Goal: Check status: Check status

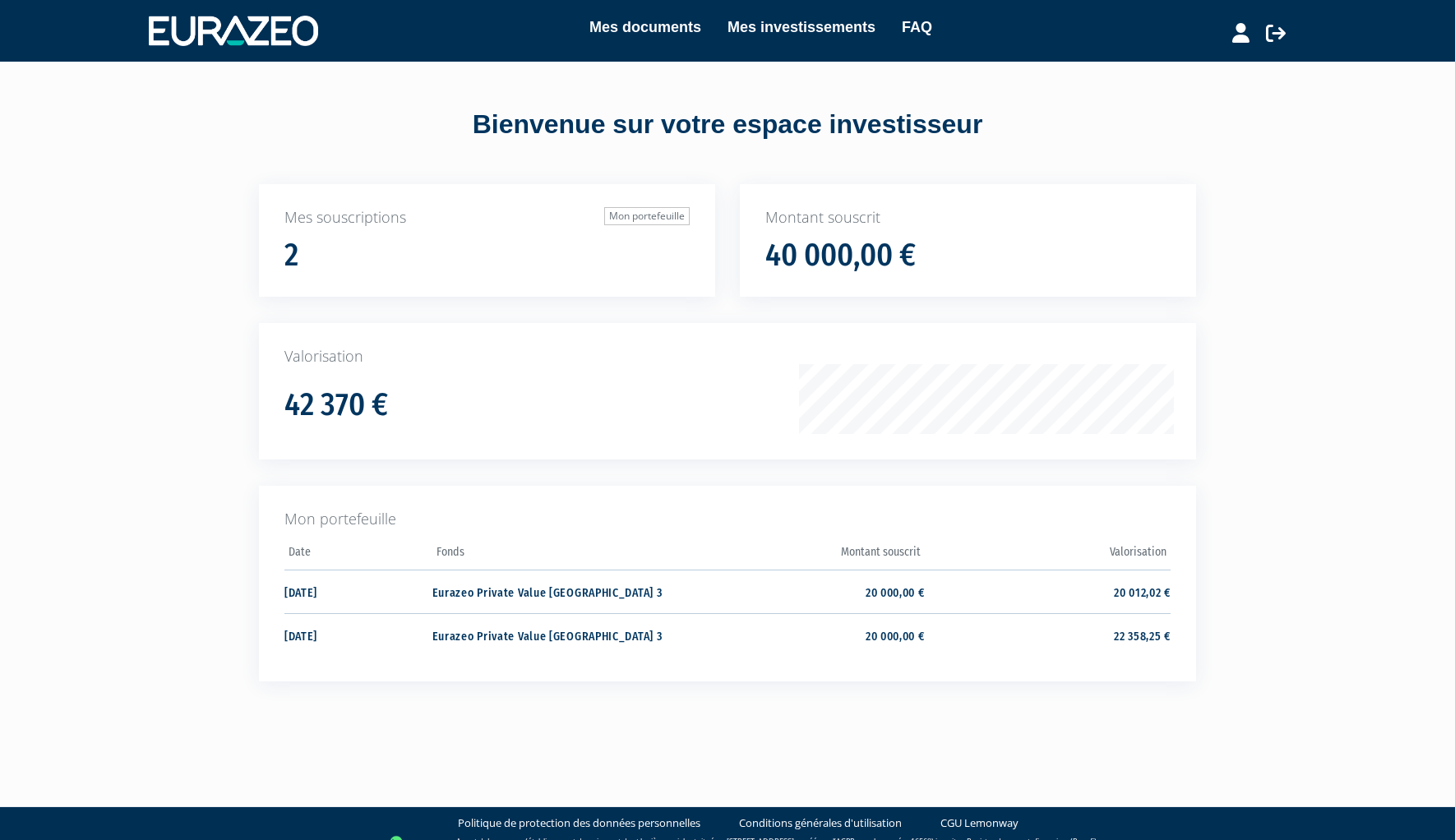
click at [315, 399] on h1 "42 370 €" at bounding box center [337, 405] width 103 height 34
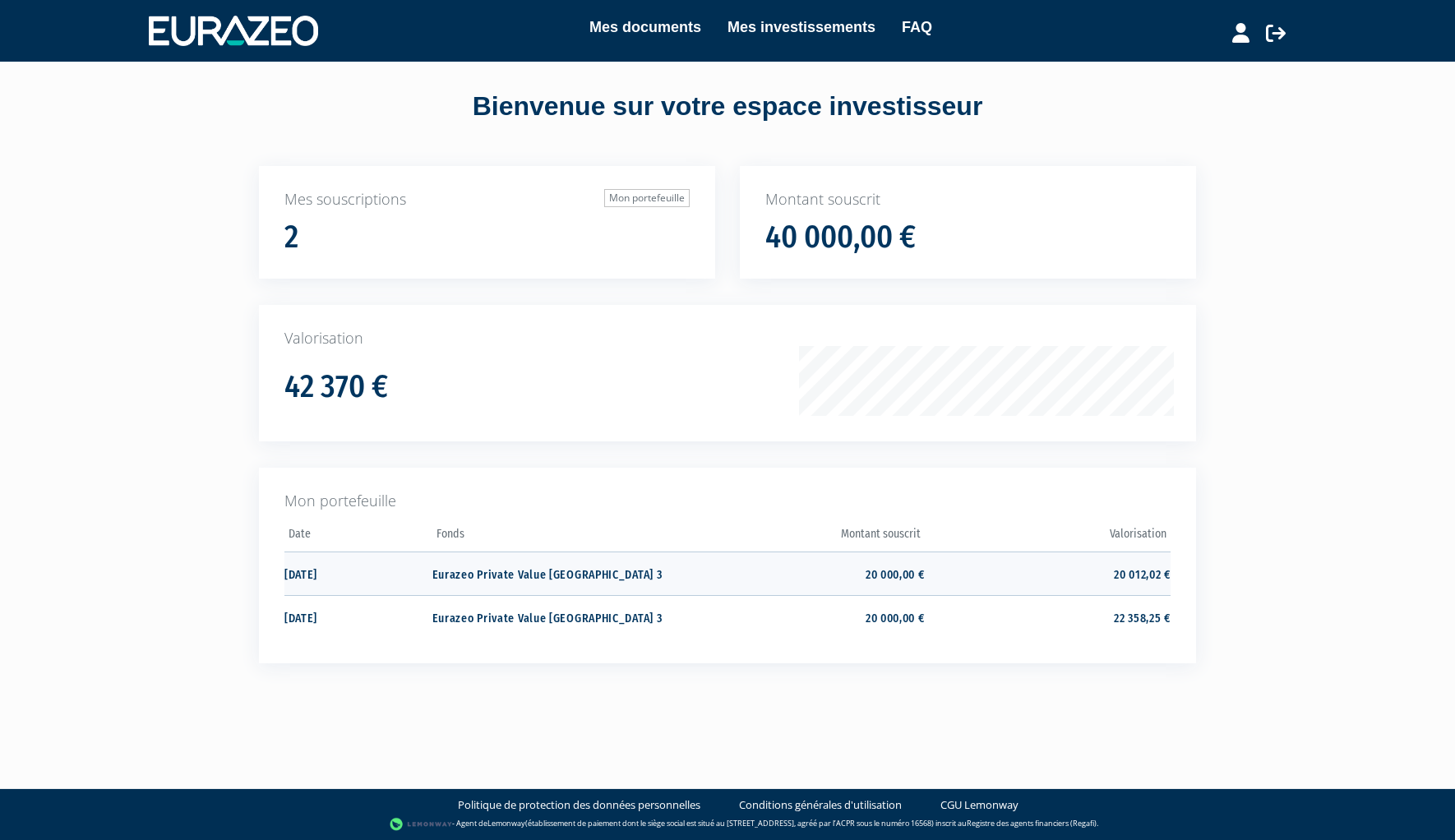
click at [1128, 568] on td "20 012,02 €" at bounding box center [1047, 573] width 246 height 43
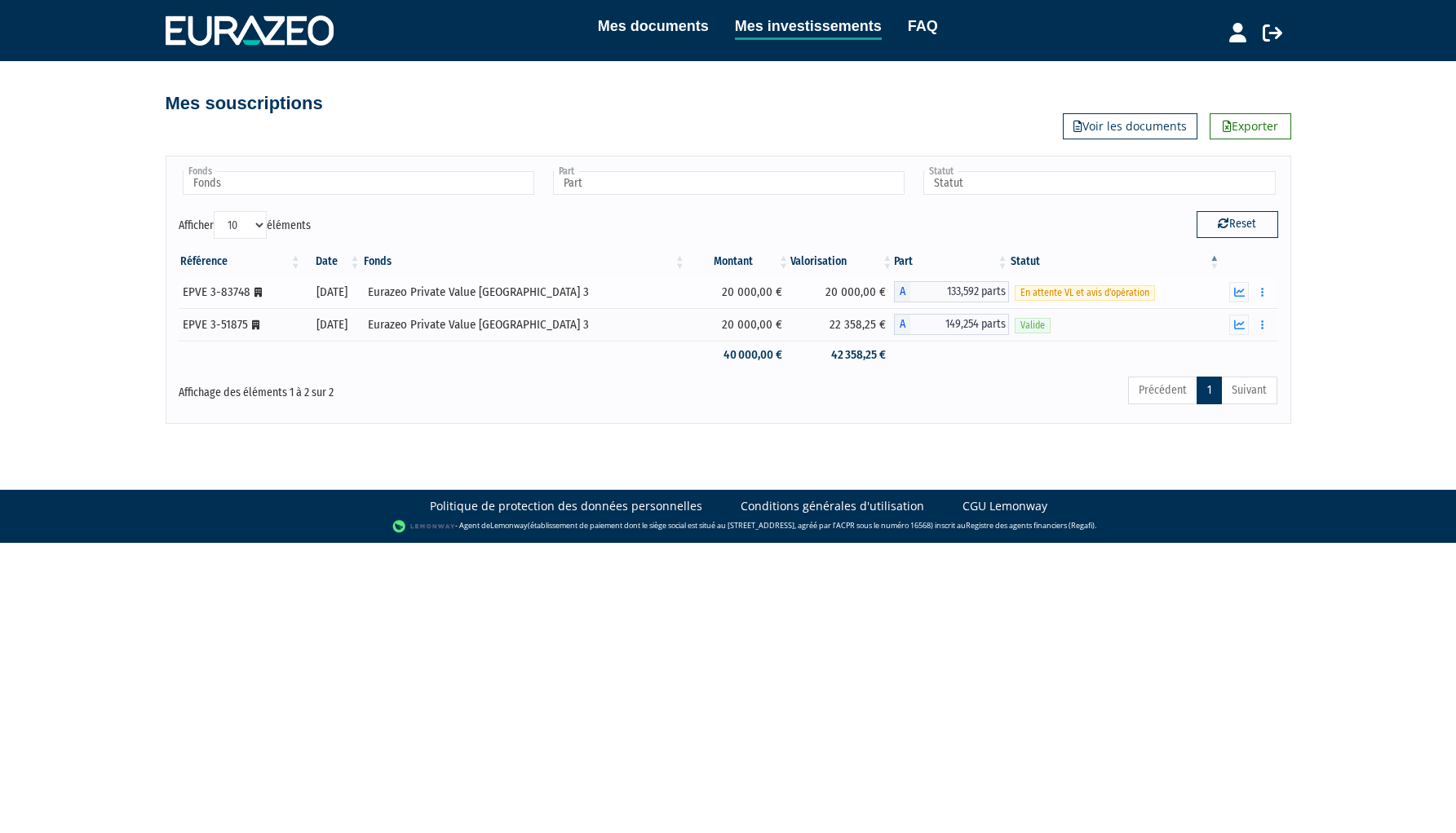
click at [833, 293] on td "20 000,00 €" at bounding box center [841, 292] width 103 height 33
click at [1235, 290] on icon "button" at bounding box center [1239, 293] width 11 height 11
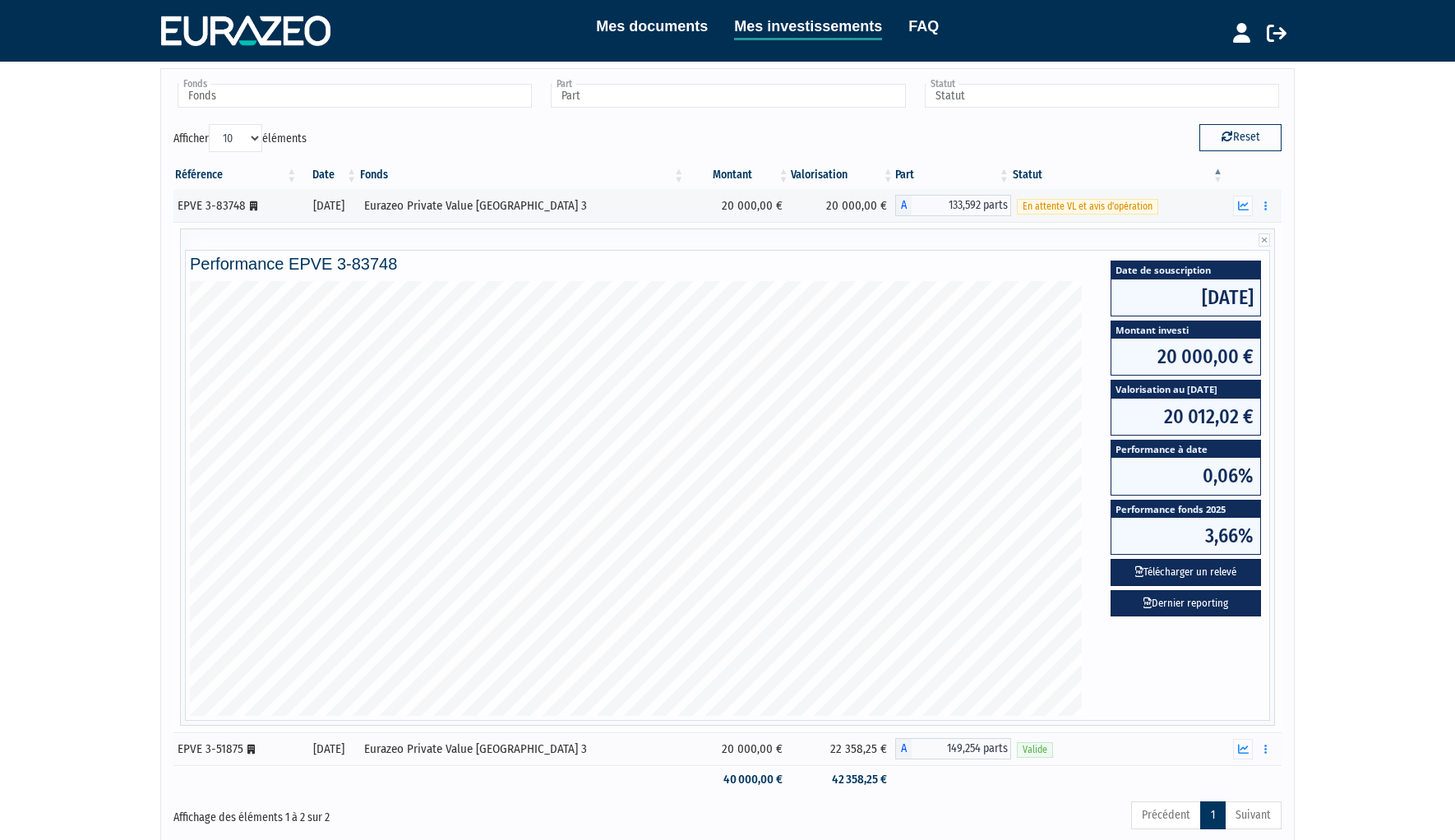
scroll to position [103, 0]
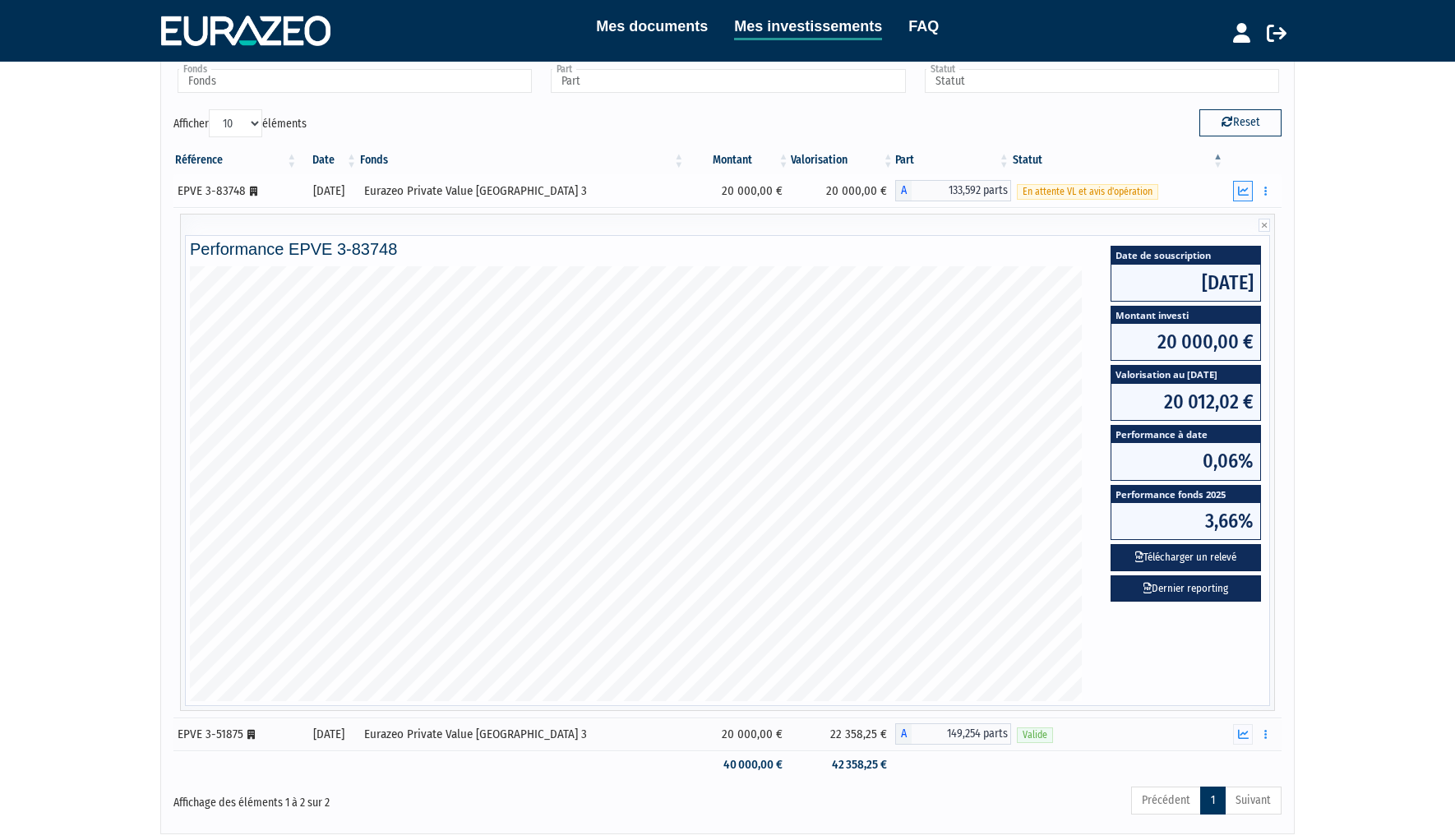
click at [1245, 194] on icon "button" at bounding box center [1244, 192] width 11 height 11
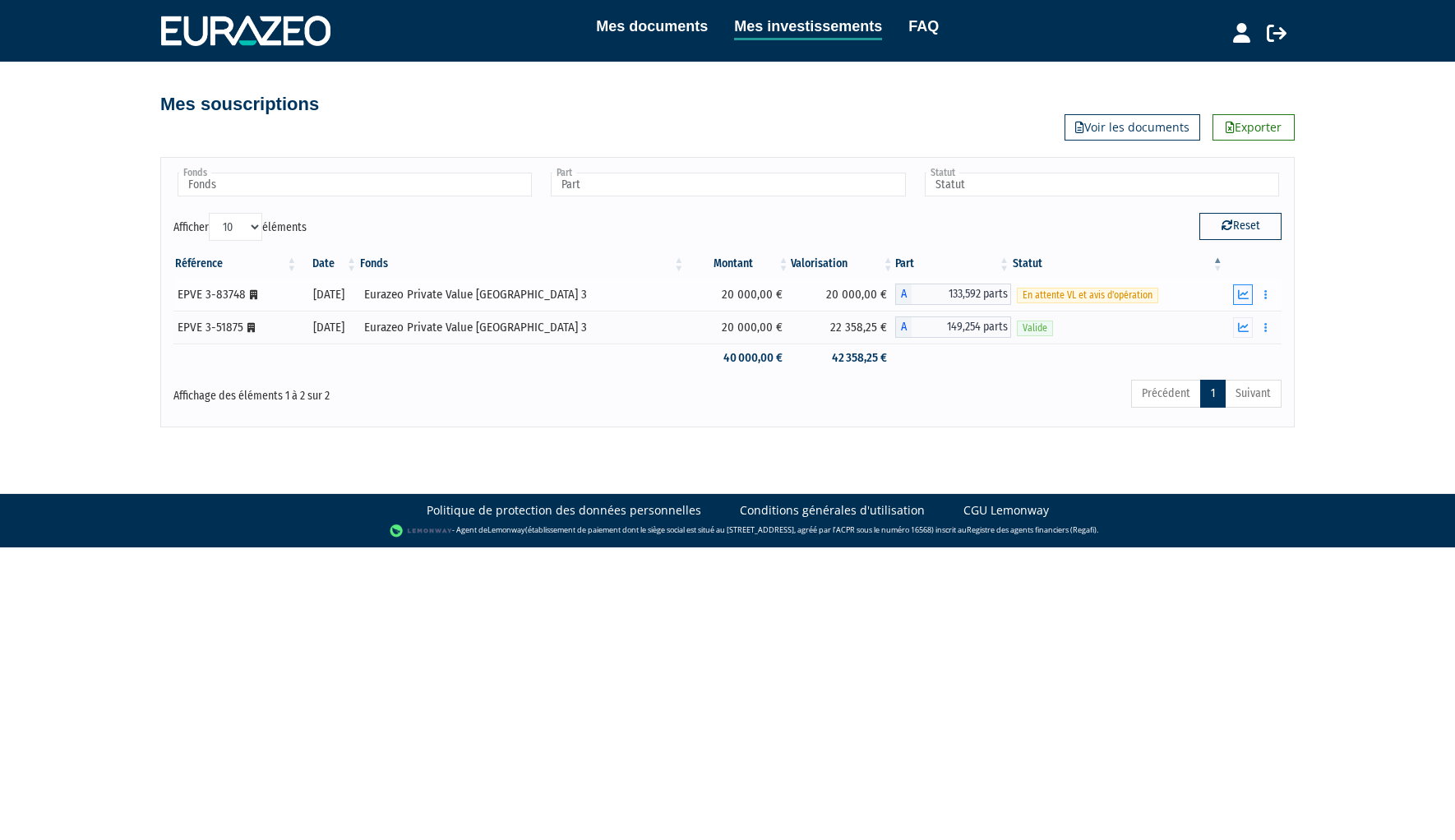
scroll to position [0, 0]
click at [1247, 329] on icon "button" at bounding box center [1249, 328] width 11 height 11
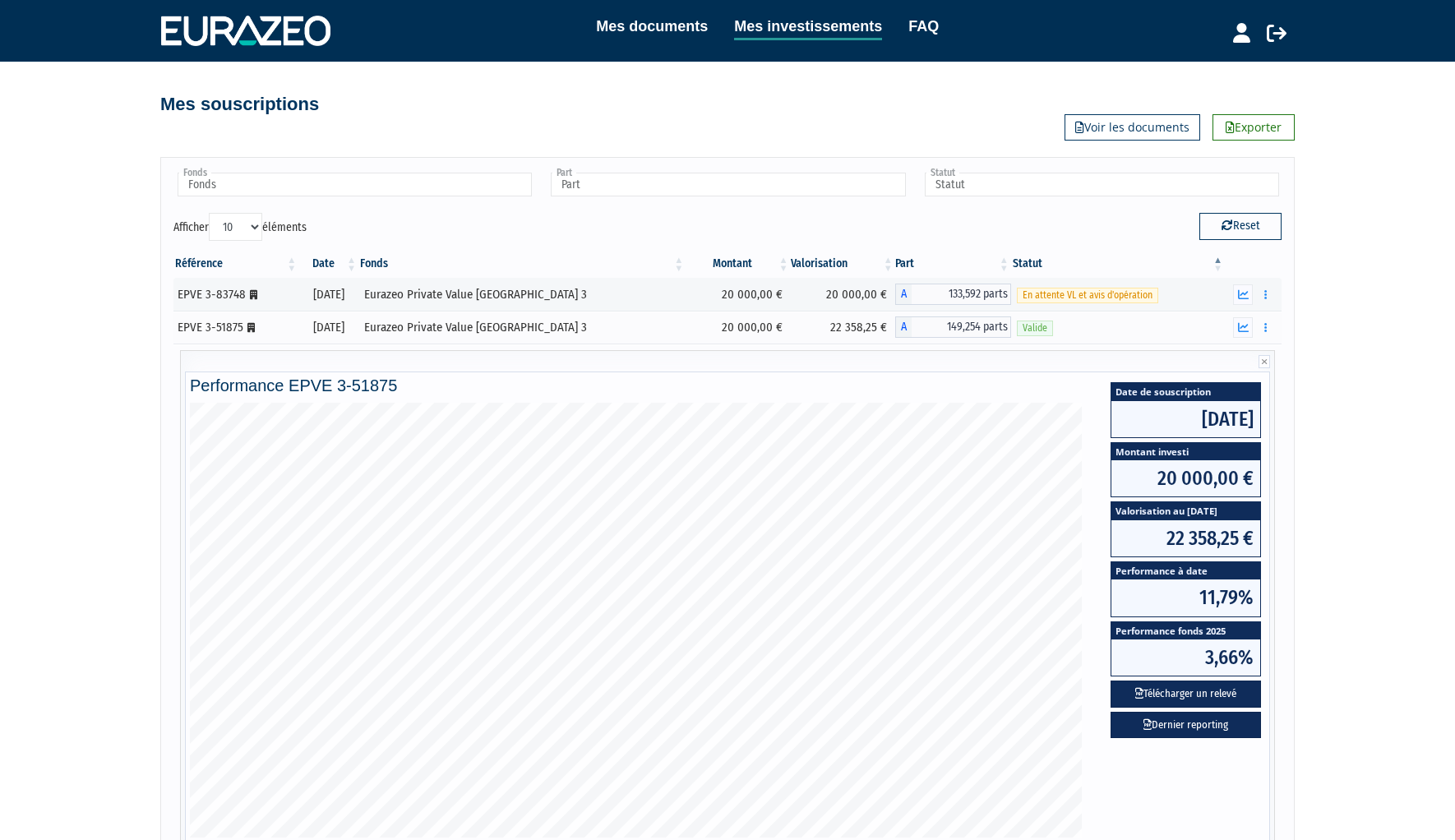
drag, startPoint x: 1366, startPoint y: 301, endPoint x: 1295, endPoint y: 319, distance: 73.2
click at [1366, 301] on div "Mes documents Mes investissements FAQ Déconnexion Mes documents Mes investissem…" at bounding box center [728, 469] width 1455 height 939
click at [1268, 291] on button "button" at bounding box center [1266, 295] width 19 height 20
click at [1345, 205] on div "Mes documents Mes investissements FAQ Déconnexion Mes documents Mes investissem…" at bounding box center [728, 469] width 1455 height 939
